Goal: Information Seeking & Learning: Learn about a topic

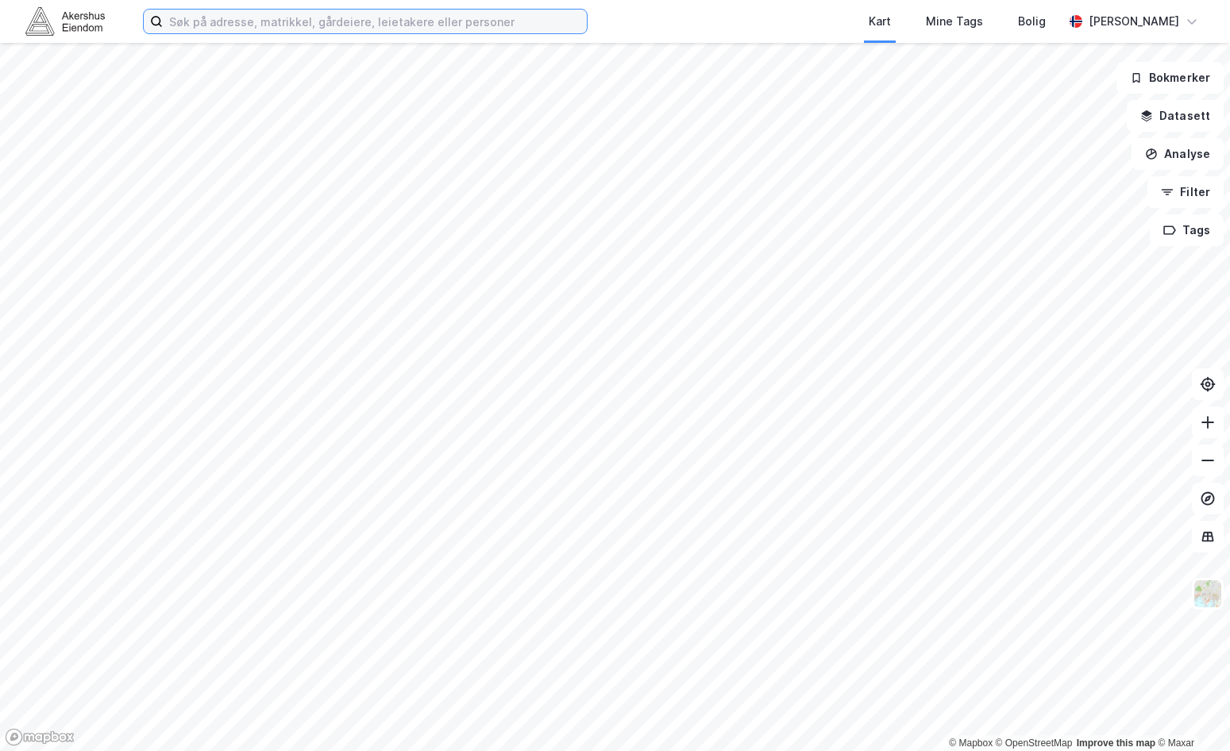
click at [267, 29] on input at bounding box center [375, 22] width 424 height 24
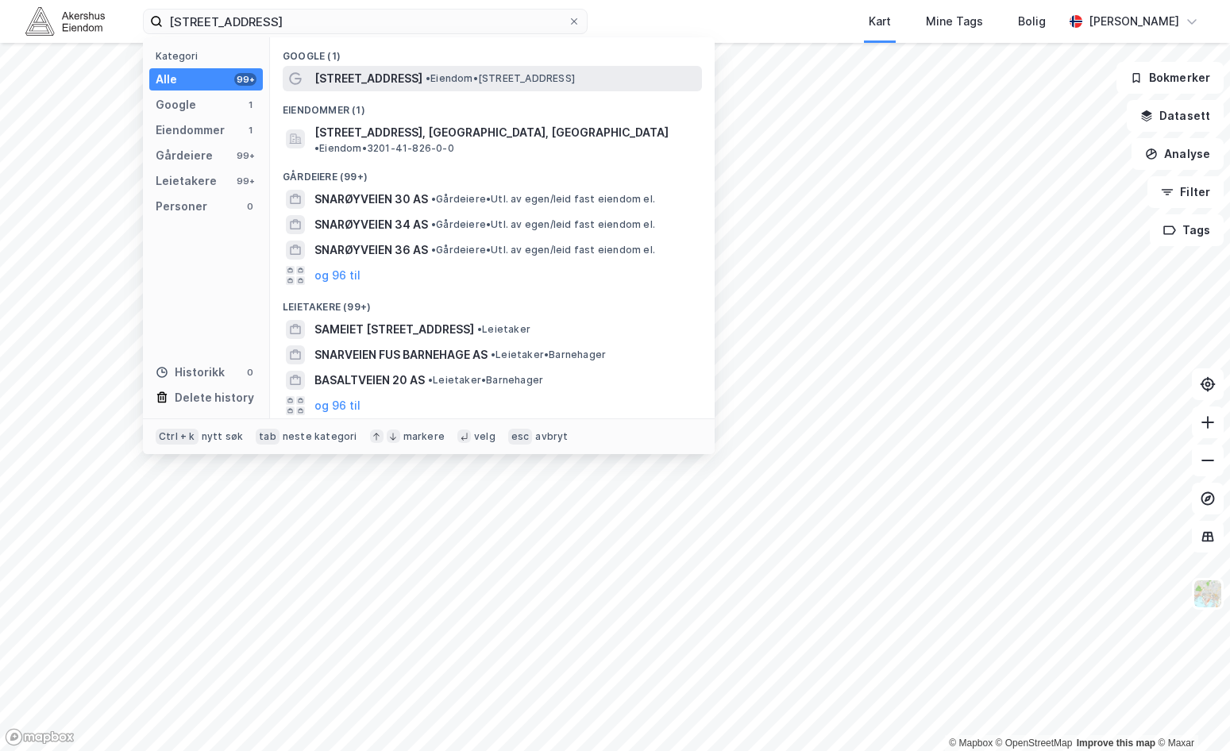
click at [454, 85] on div "[STREET_ADDRESS] • Eiendom • [STREET_ADDRESS]" at bounding box center [507, 78] width 384 height 19
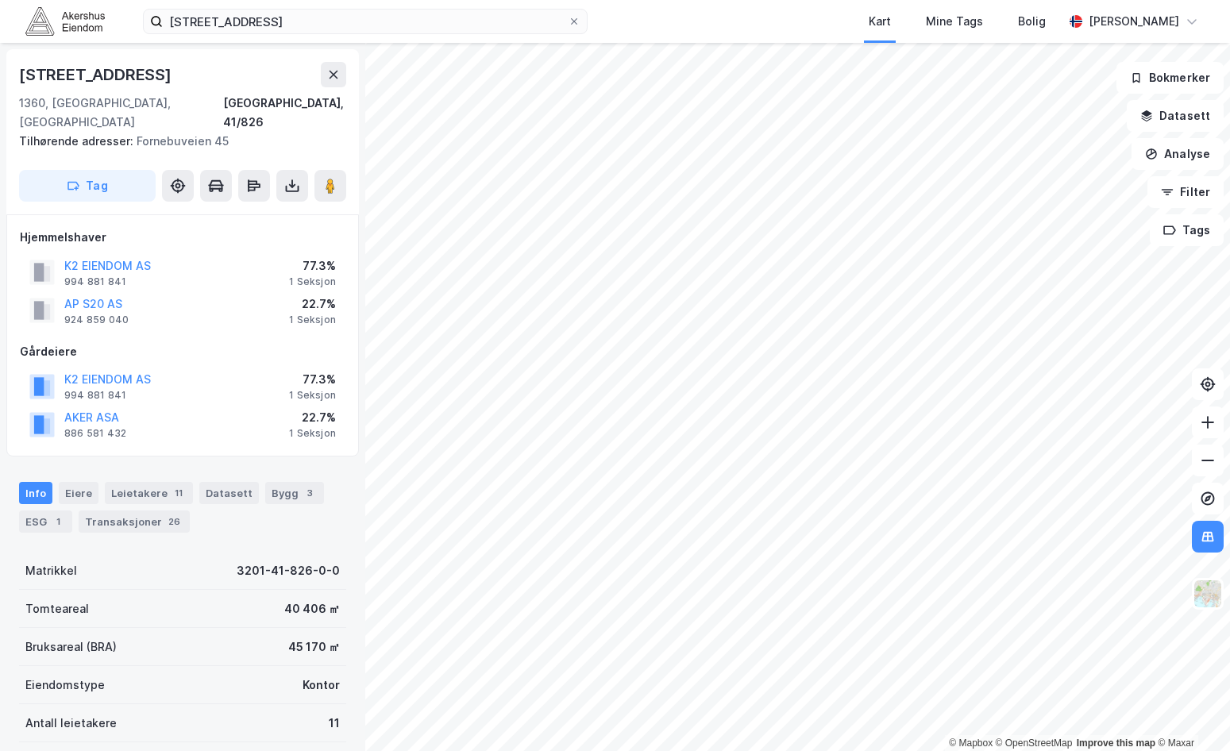
click at [199, 305] on div "AP S20 AS 924 859 040 22.7% 1 Seksjon" at bounding box center [183, 311] width 326 height 38
click at [0, 0] on button "K2 EIENDOM AS" at bounding box center [0, 0] width 0 height 0
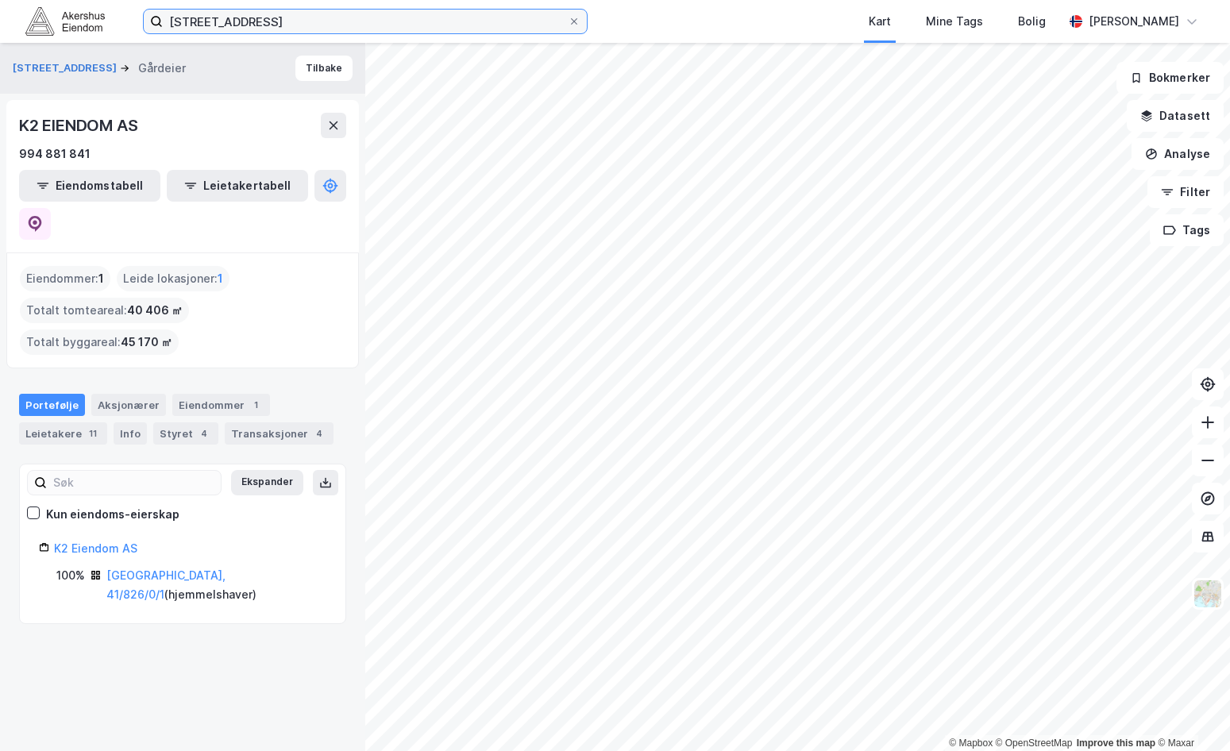
click at [315, 18] on input "[STREET_ADDRESS]" at bounding box center [365, 22] width 405 height 24
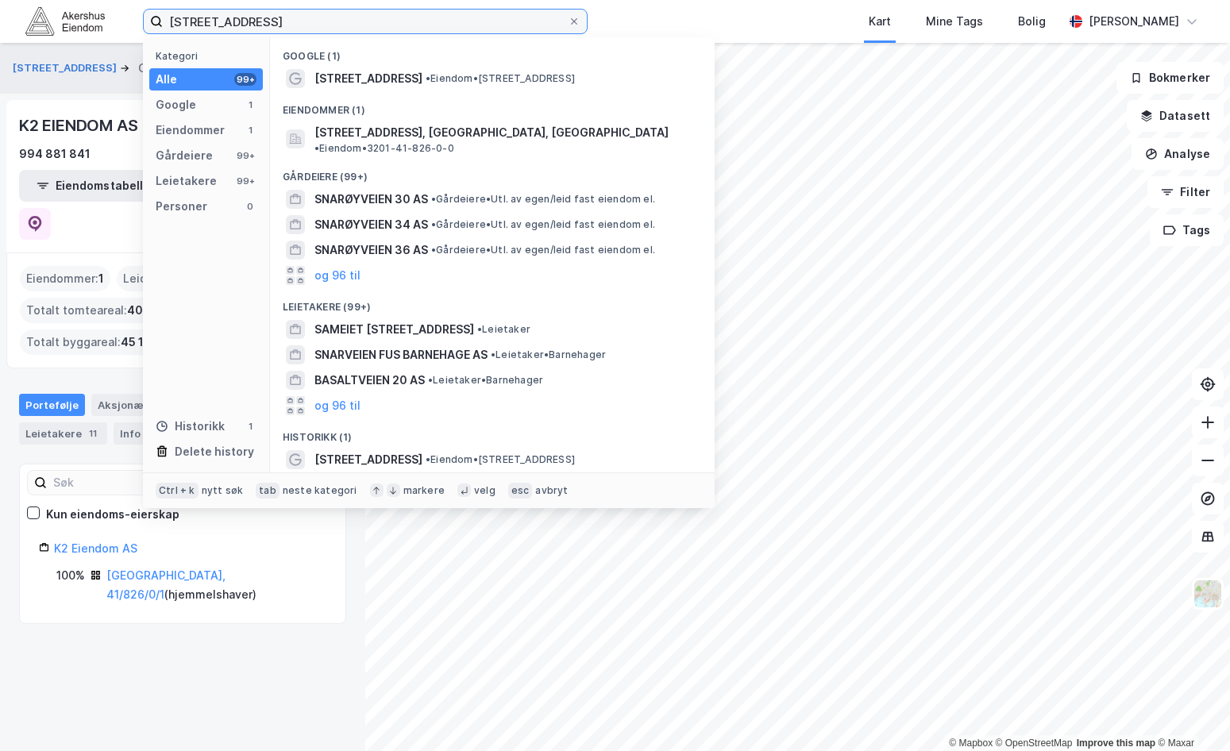
click at [315, 18] on input "[STREET_ADDRESS]" at bounding box center [365, 22] width 405 height 24
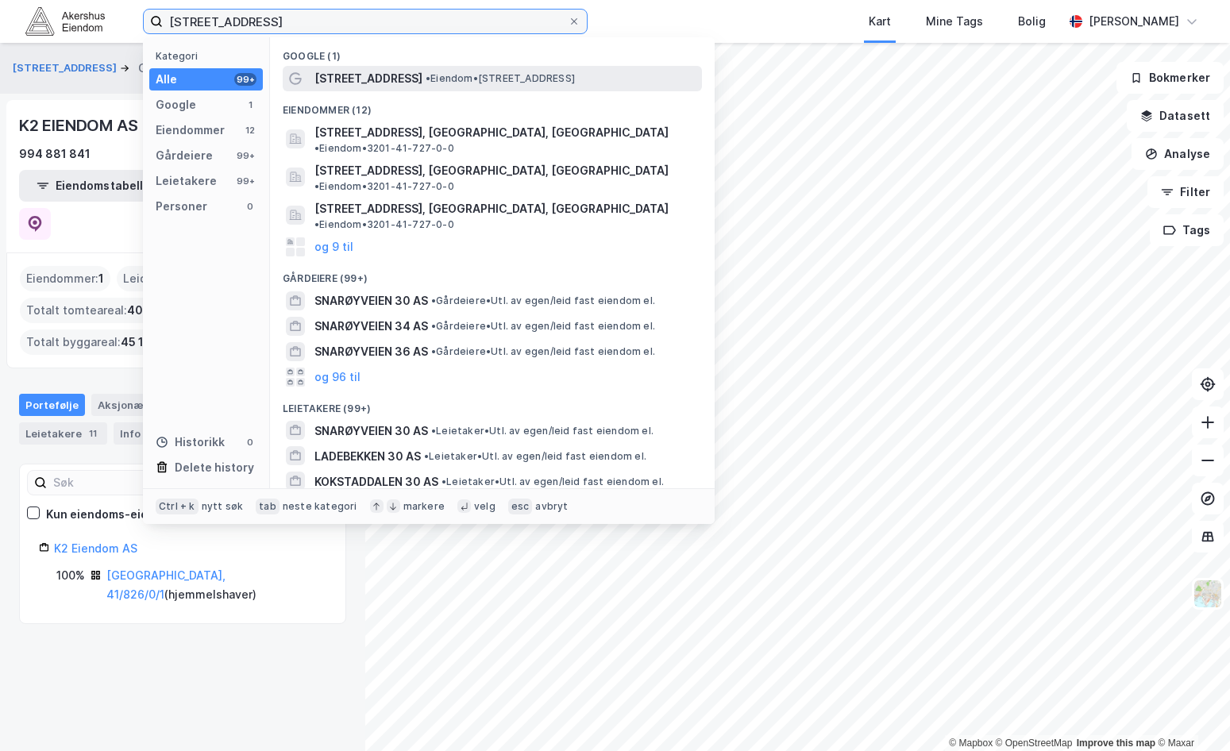
type input "[STREET_ADDRESS]"
click at [388, 81] on span "[STREET_ADDRESS]" at bounding box center [369, 78] width 108 height 19
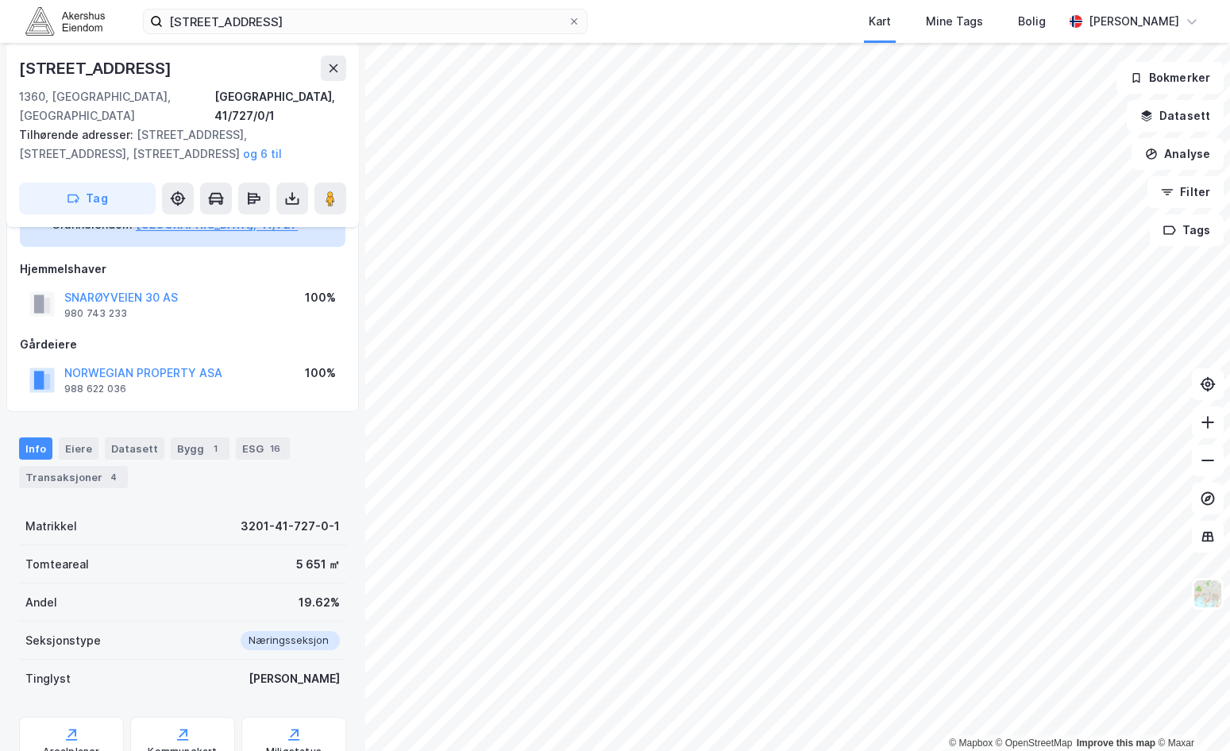
scroll to position [114, 0]
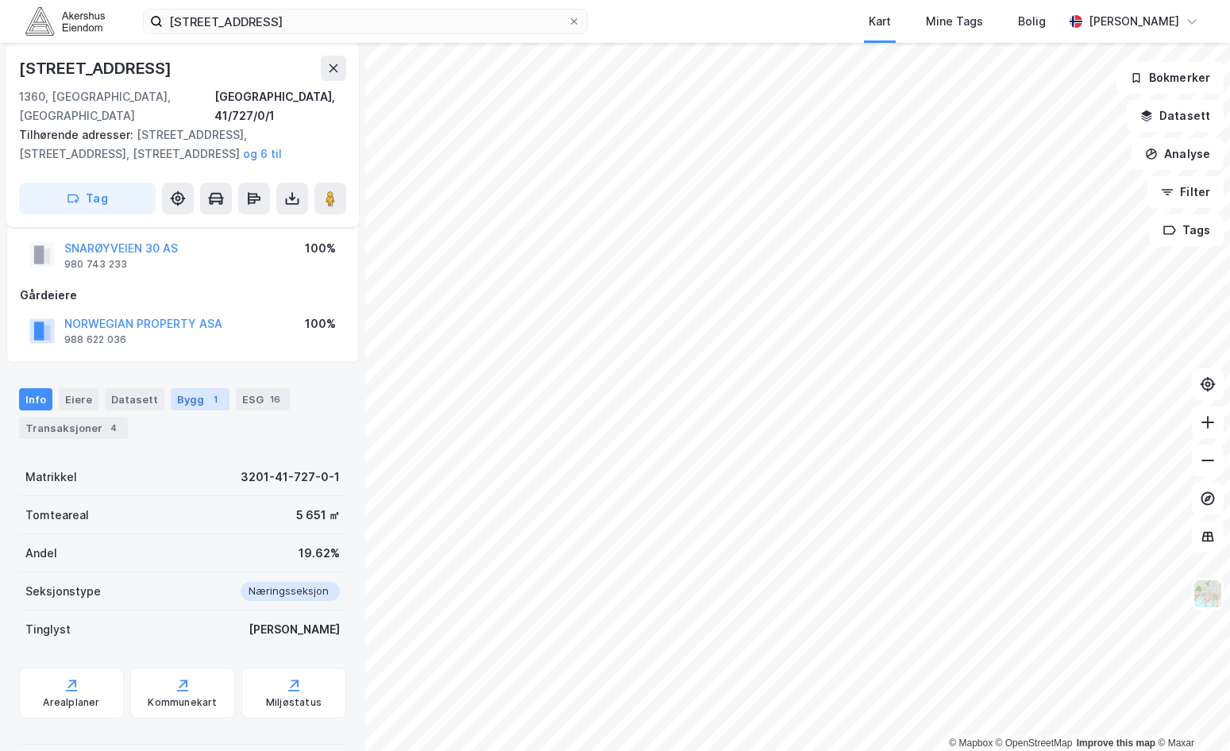
click at [182, 388] on div "Bygg 1" at bounding box center [200, 399] width 59 height 22
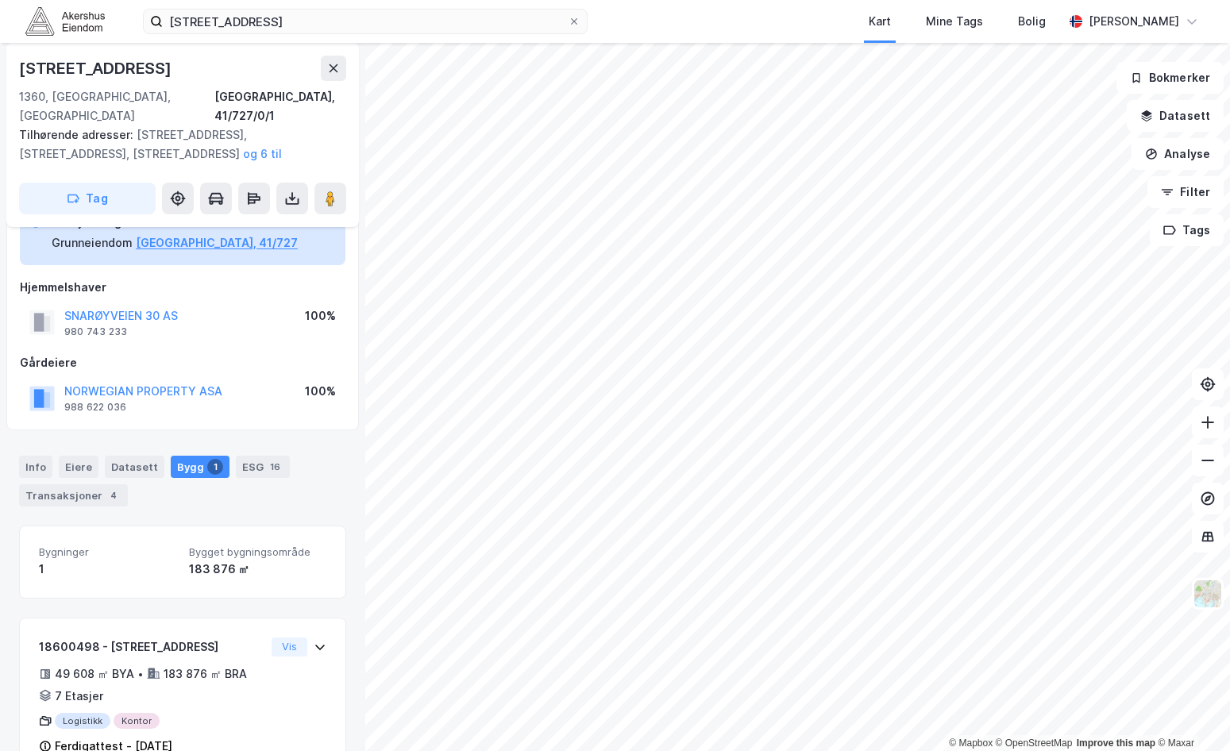
scroll to position [71, 0]
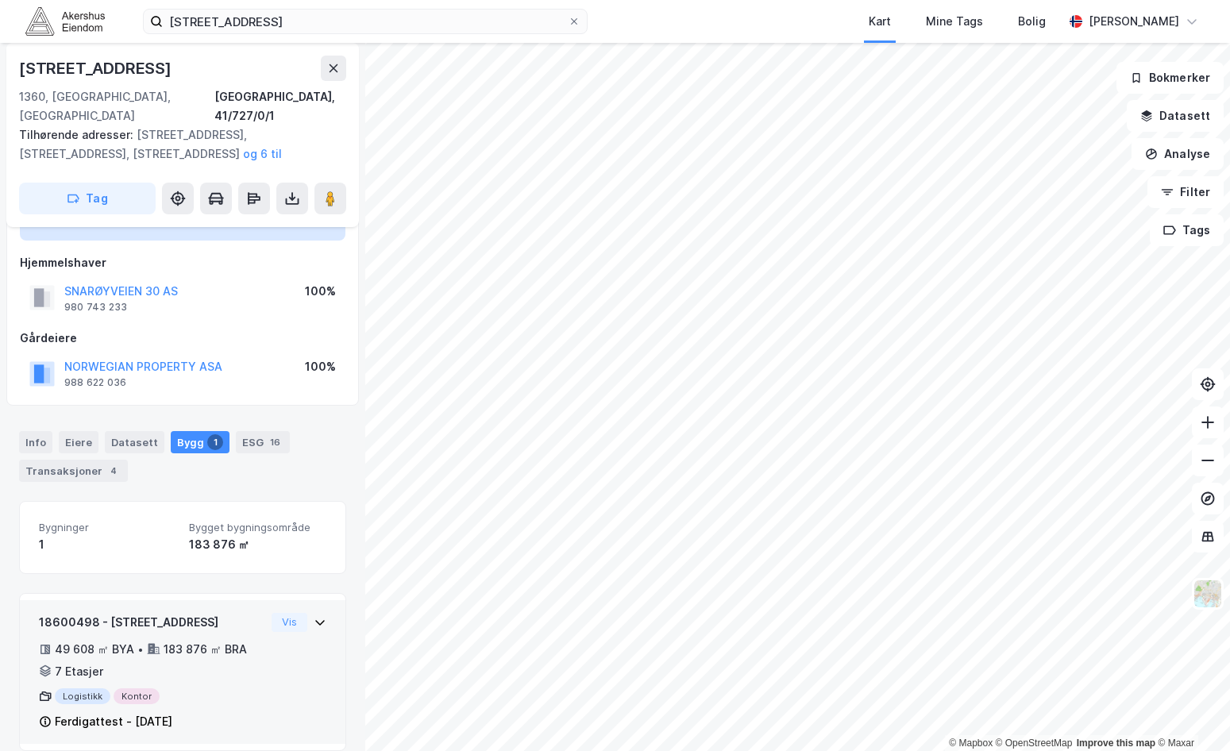
click at [300, 624] on div "18600498 - Snarøyveien 30 49 608 ㎡ BYA • 183 876 ㎡ BRA • 7 Etasjer Logistikk Ko…" at bounding box center [183, 679] width 288 height 132
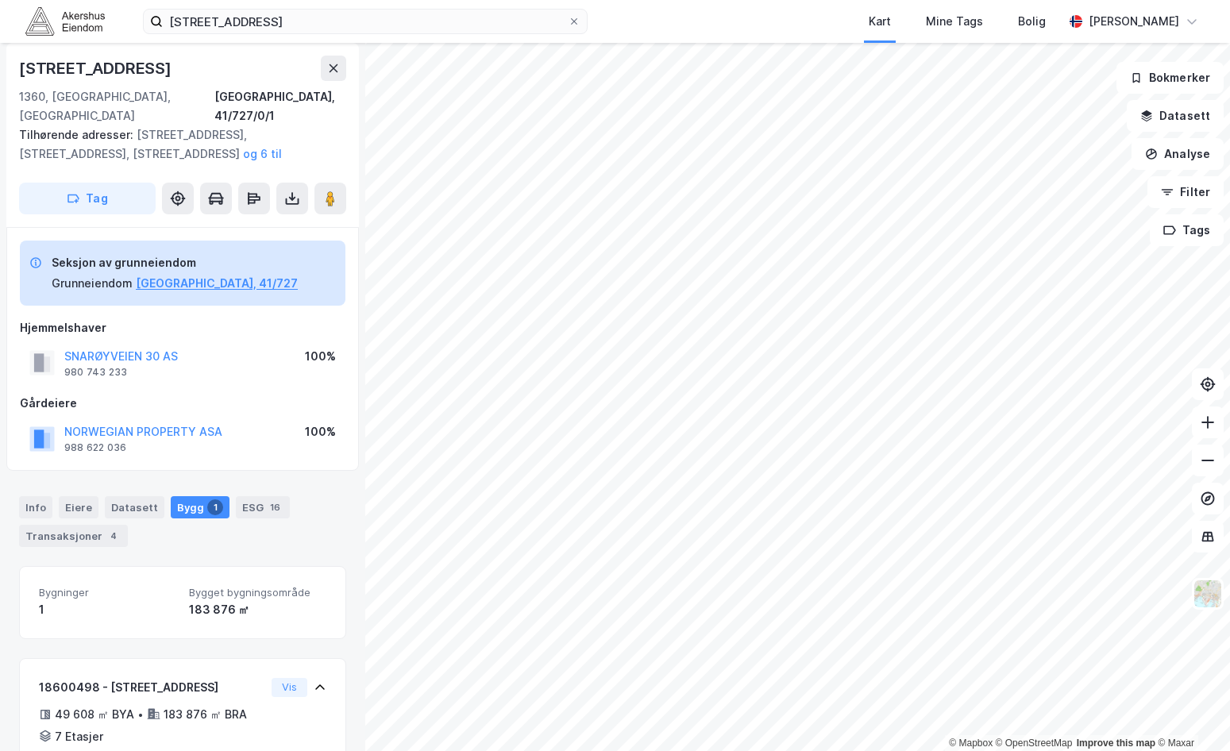
scroll to position [0, 0]
